Goal: Task Accomplishment & Management: Complete application form

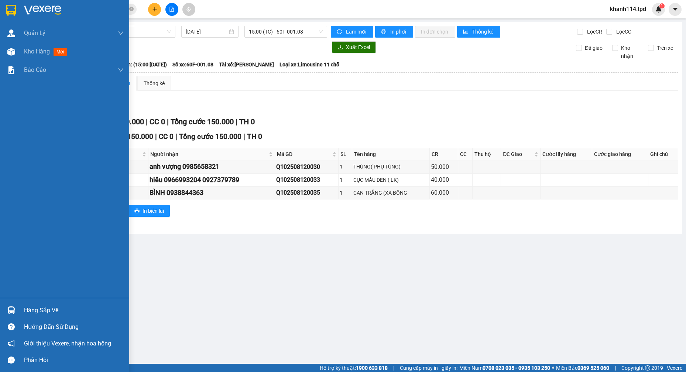
click at [35, 306] on div "Hàng sắp về" at bounding box center [74, 310] width 100 height 11
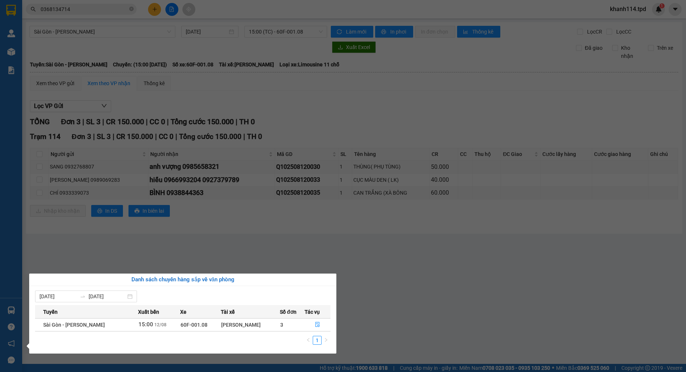
drag, startPoint x: 264, startPoint y: 250, endPoint x: 256, endPoint y: 221, distance: 30.0
click at [264, 248] on section "Kết quả tìm kiếm ( 9 ) Bộ lọc Mã ĐH Trạng thái Món hàng Thu hộ Tổng cước Chưa c…" at bounding box center [343, 186] width 686 height 372
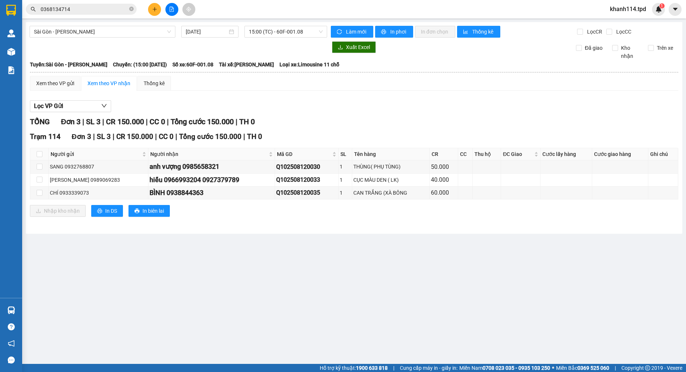
click at [97, 10] on input "0368134714" at bounding box center [84, 9] width 87 height 8
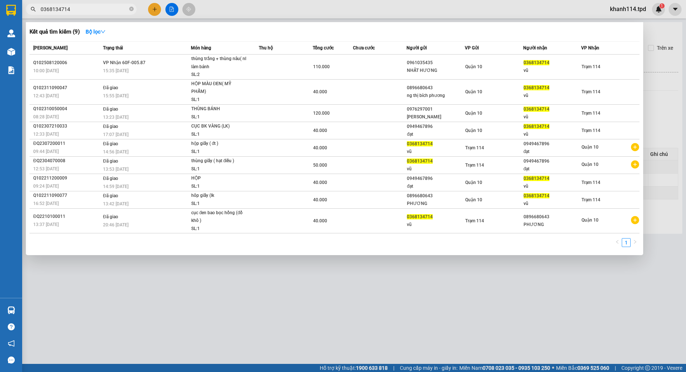
click at [97, 10] on input "0368134714" at bounding box center [84, 9] width 87 height 8
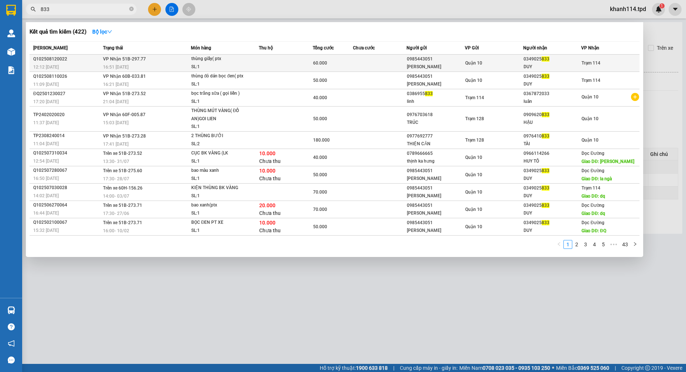
type input "833"
click at [427, 66] on div "[PERSON_NAME]" at bounding box center [436, 67] width 58 height 8
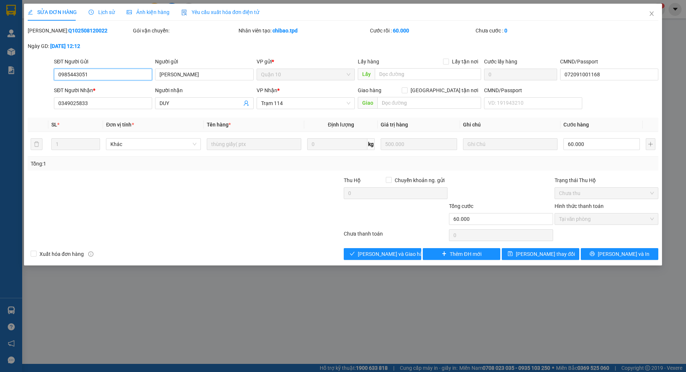
type input "0985443051"
type input "[PERSON_NAME]"
type input "072091001168"
type input "0349025833"
type input "DUY"
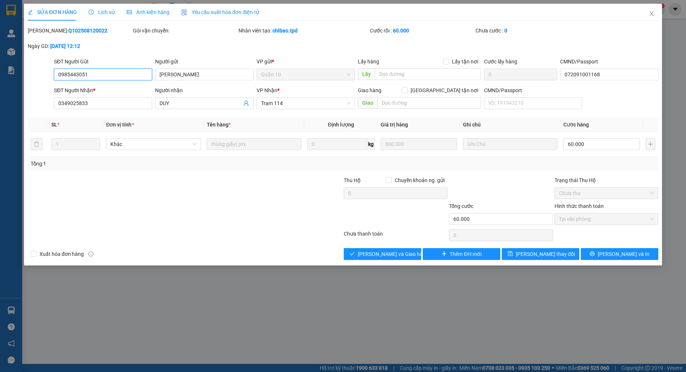
type input "60.000"
click at [384, 255] on span "Giao hàng" at bounding box center [387, 254] width 24 height 8
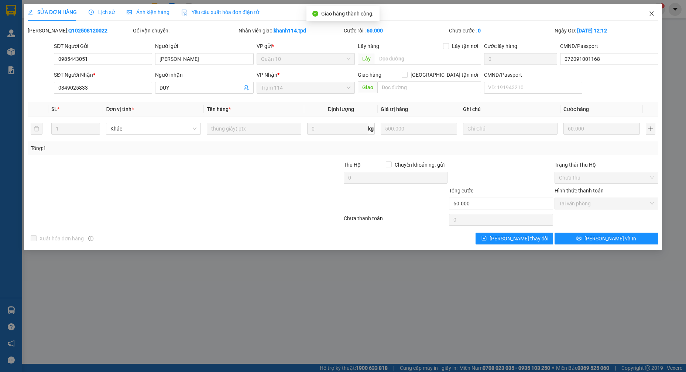
click at [654, 11] on span "Close" at bounding box center [651, 14] width 21 height 21
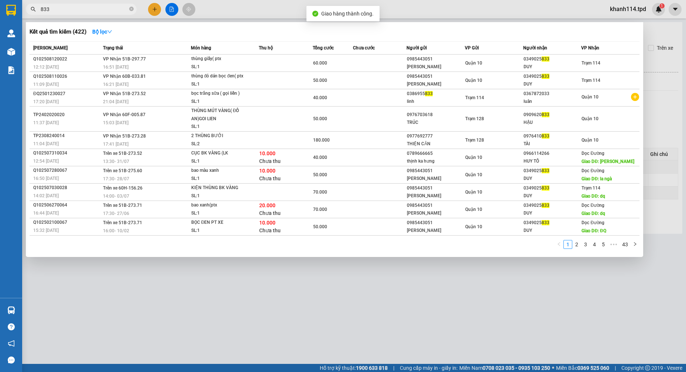
click at [73, 12] on input "833" at bounding box center [84, 9] width 87 height 8
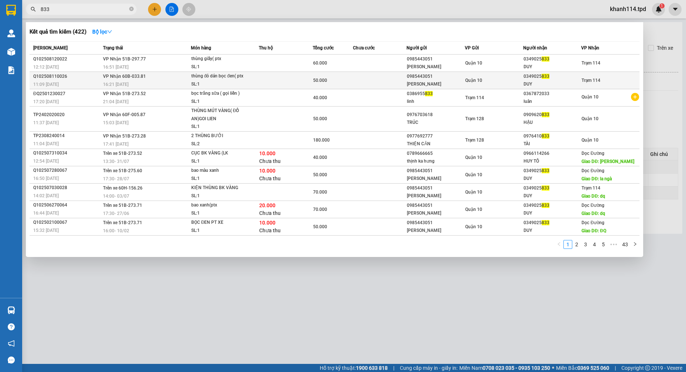
click at [444, 78] on div "0985443051" at bounding box center [436, 77] width 58 height 8
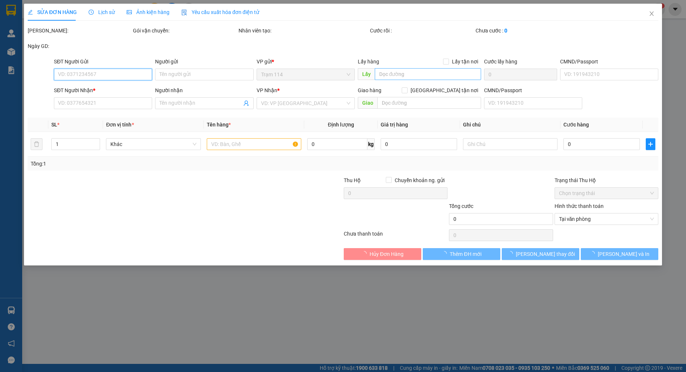
type input "0985443051"
type input "[PERSON_NAME]"
type input "072091001168"
type input "0349025833"
type input "DUY"
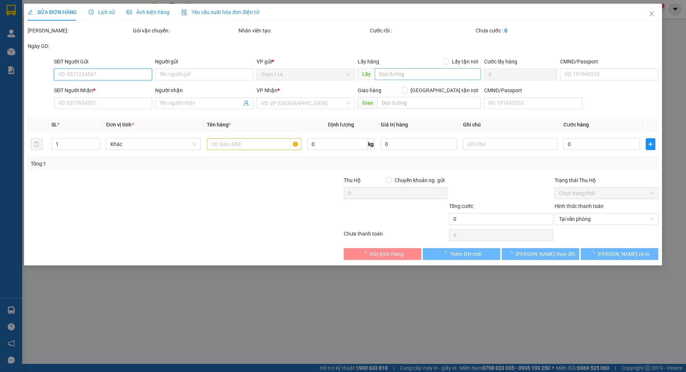
type input "50.000"
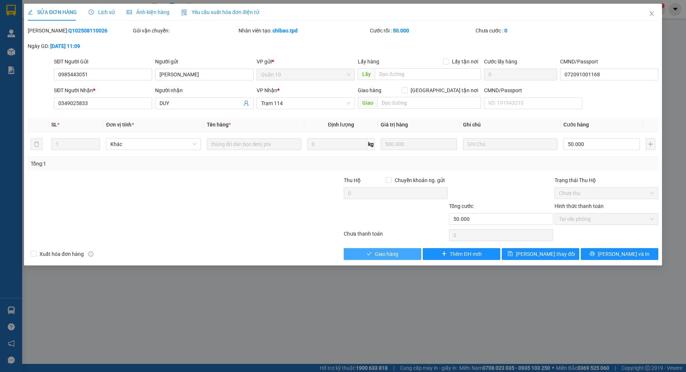
click at [394, 256] on span "Giao hàng" at bounding box center [387, 254] width 24 height 8
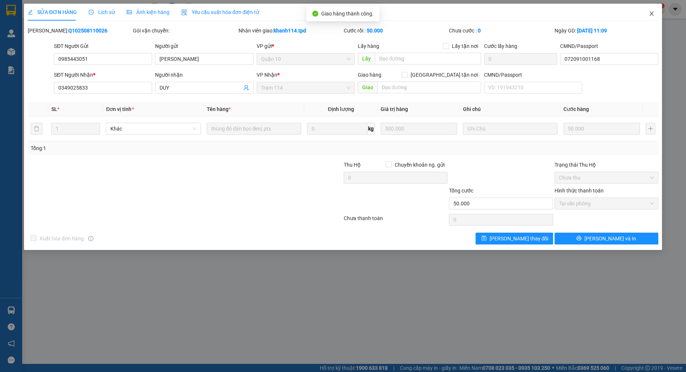
click at [651, 13] on icon "close" at bounding box center [651, 13] width 4 height 4
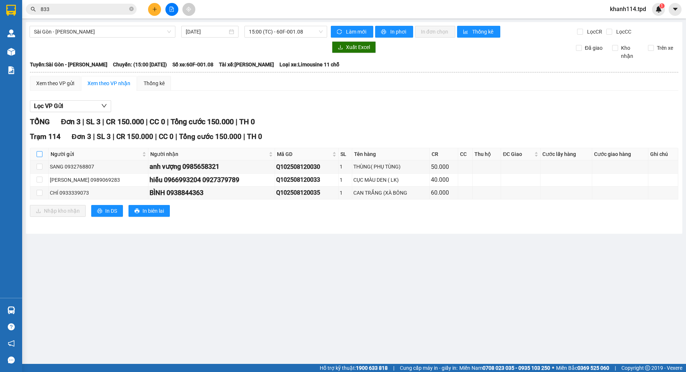
click at [39, 157] on input "checkbox" at bounding box center [40, 154] width 6 height 6
checkbox input "true"
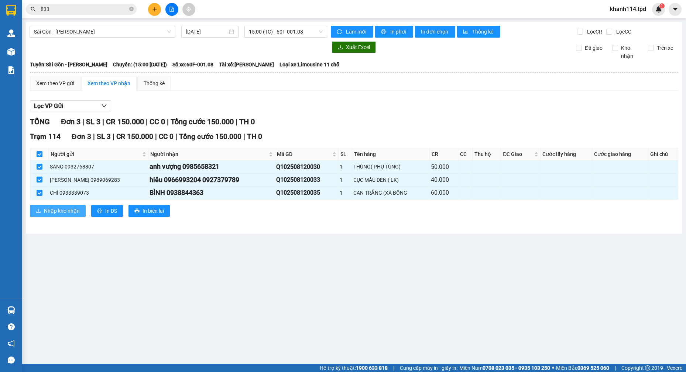
click at [56, 213] on span "Nhập kho nhận" at bounding box center [62, 211] width 36 height 8
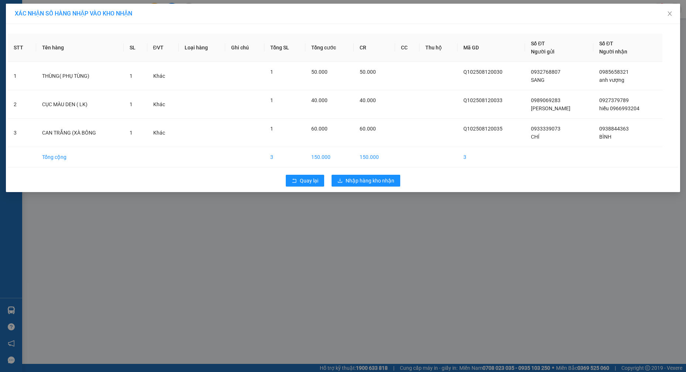
click at [360, 174] on div "Quay lại Nhập hàng kho nhận" at bounding box center [343, 180] width 670 height 19
click at [360, 181] on span "Nhập hàng kho nhận" at bounding box center [370, 181] width 49 height 8
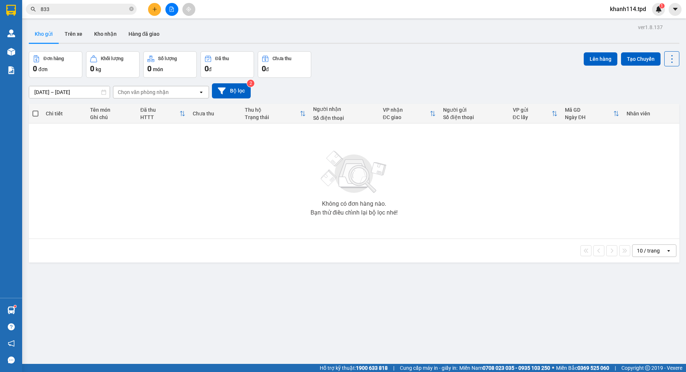
click at [86, 11] on input "833" at bounding box center [84, 9] width 87 height 8
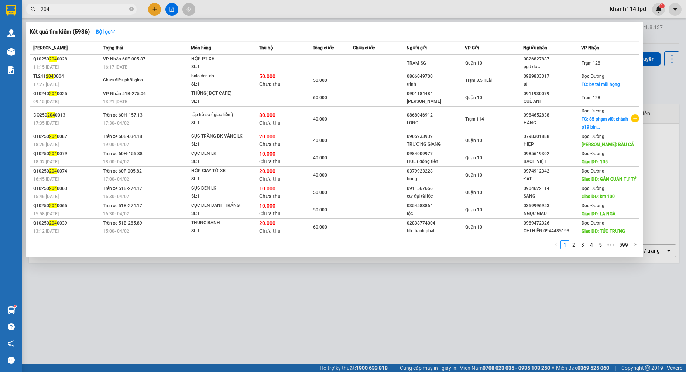
click at [92, 11] on input "204" at bounding box center [84, 9] width 87 height 8
click at [97, 14] on span "204" at bounding box center [81, 9] width 111 height 11
click at [102, 8] on input "204" at bounding box center [84, 9] width 87 height 8
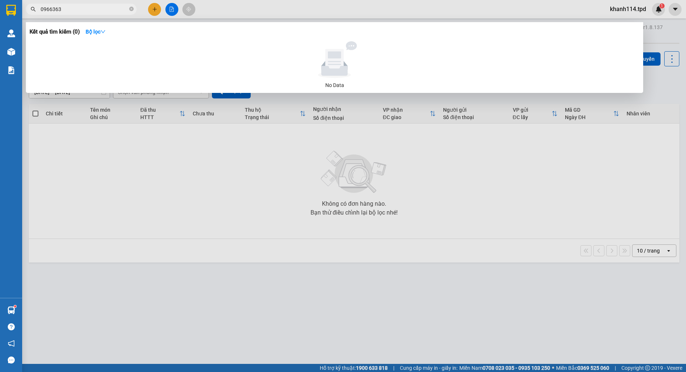
click at [80, 8] on input "0966363" at bounding box center [84, 9] width 87 height 8
click at [101, 10] on input "0966363204" at bounding box center [84, 9] width 87 height 8
type input "hiêu"
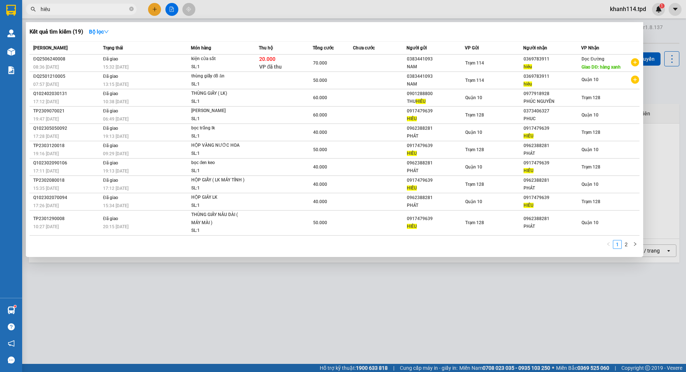
click at [94, 8] on input "hiêu" at bounding box center [84, 9] width 87 height 8
